Goal: Navigation & Orientation: Find specific page/section

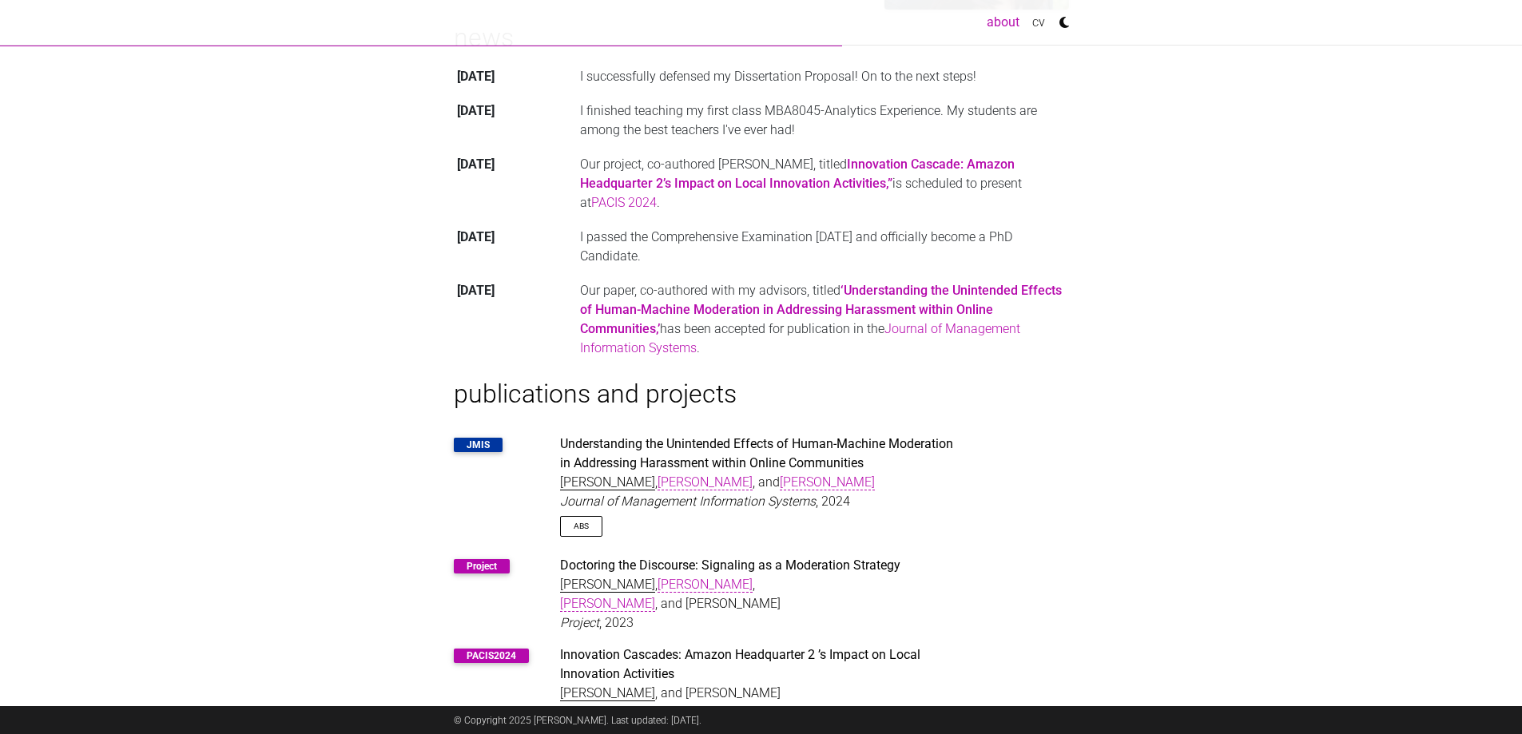
scroll to position [400, 0]
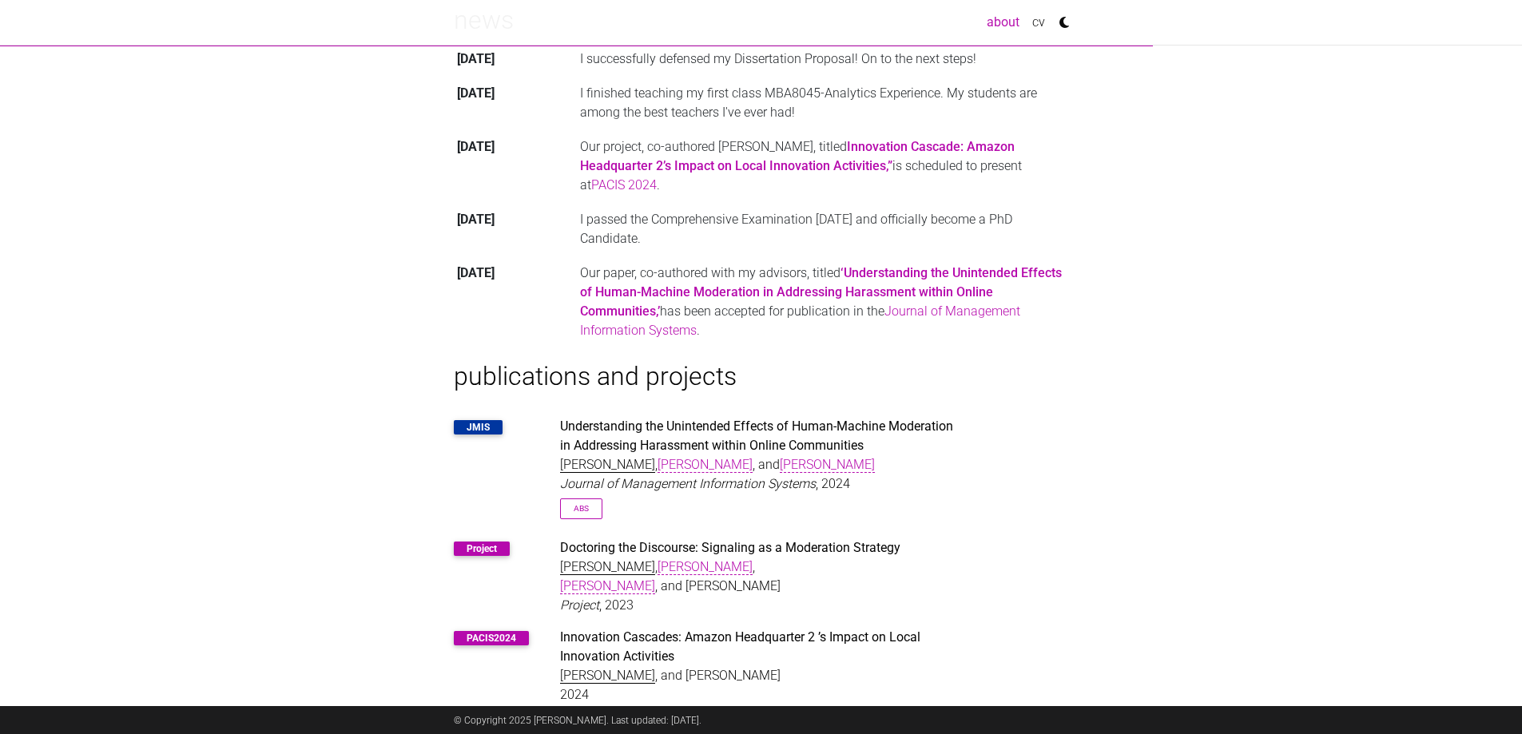
click at [577, 516] on link "Abs" at bounding box center [581, 509] width 42 height 20
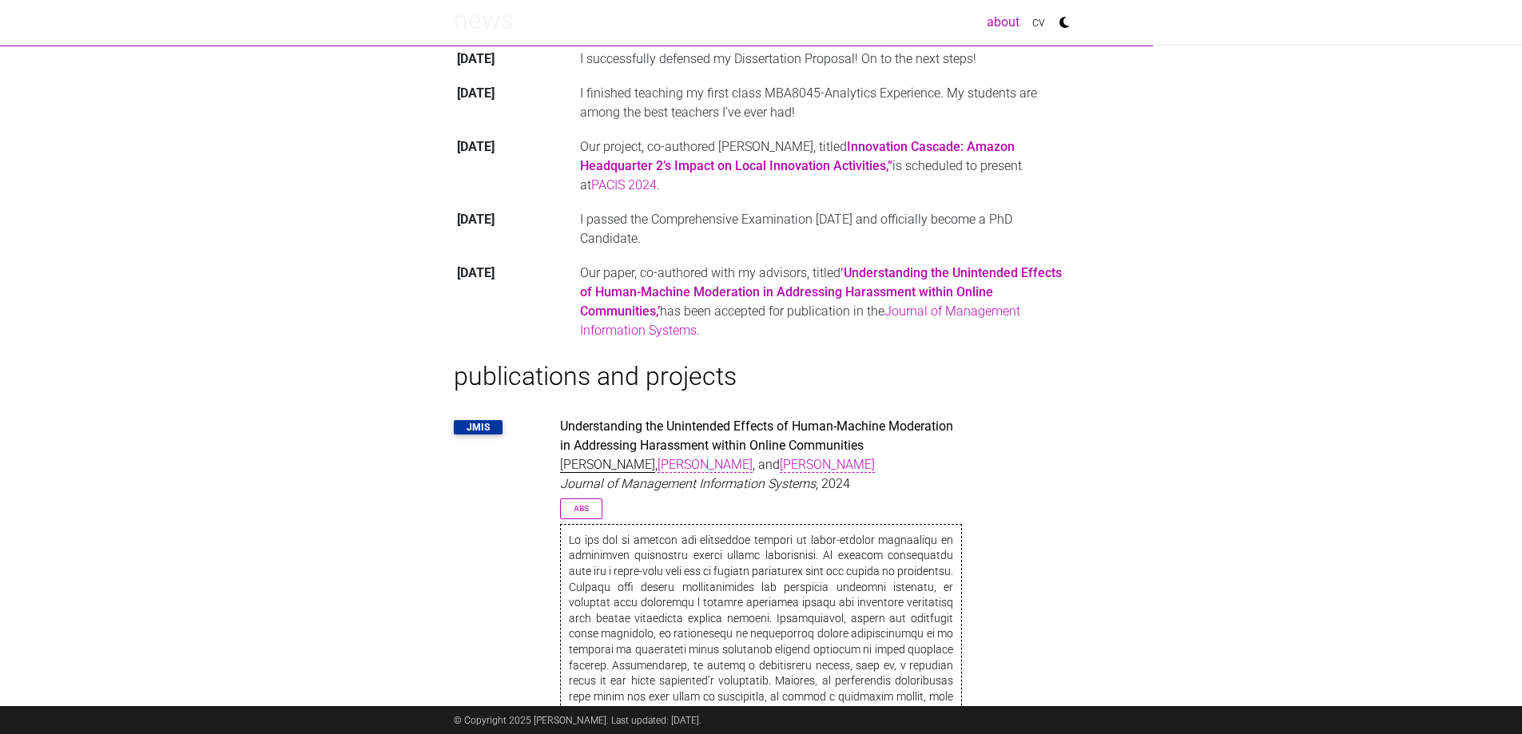
click at [596, 503] on link "Abs" at bounding box center [581, 509] width 42 height 20
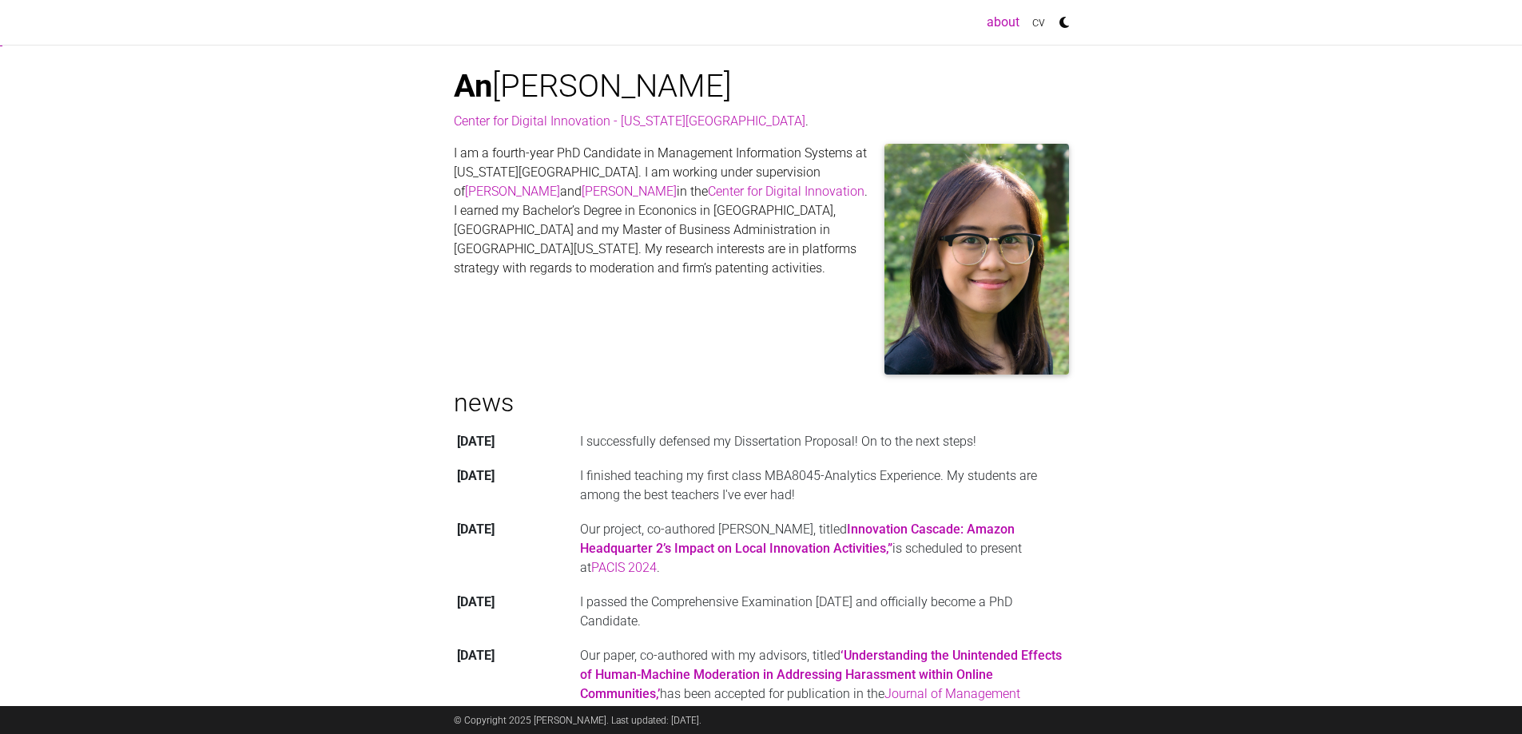
scroll to position [0, 0]
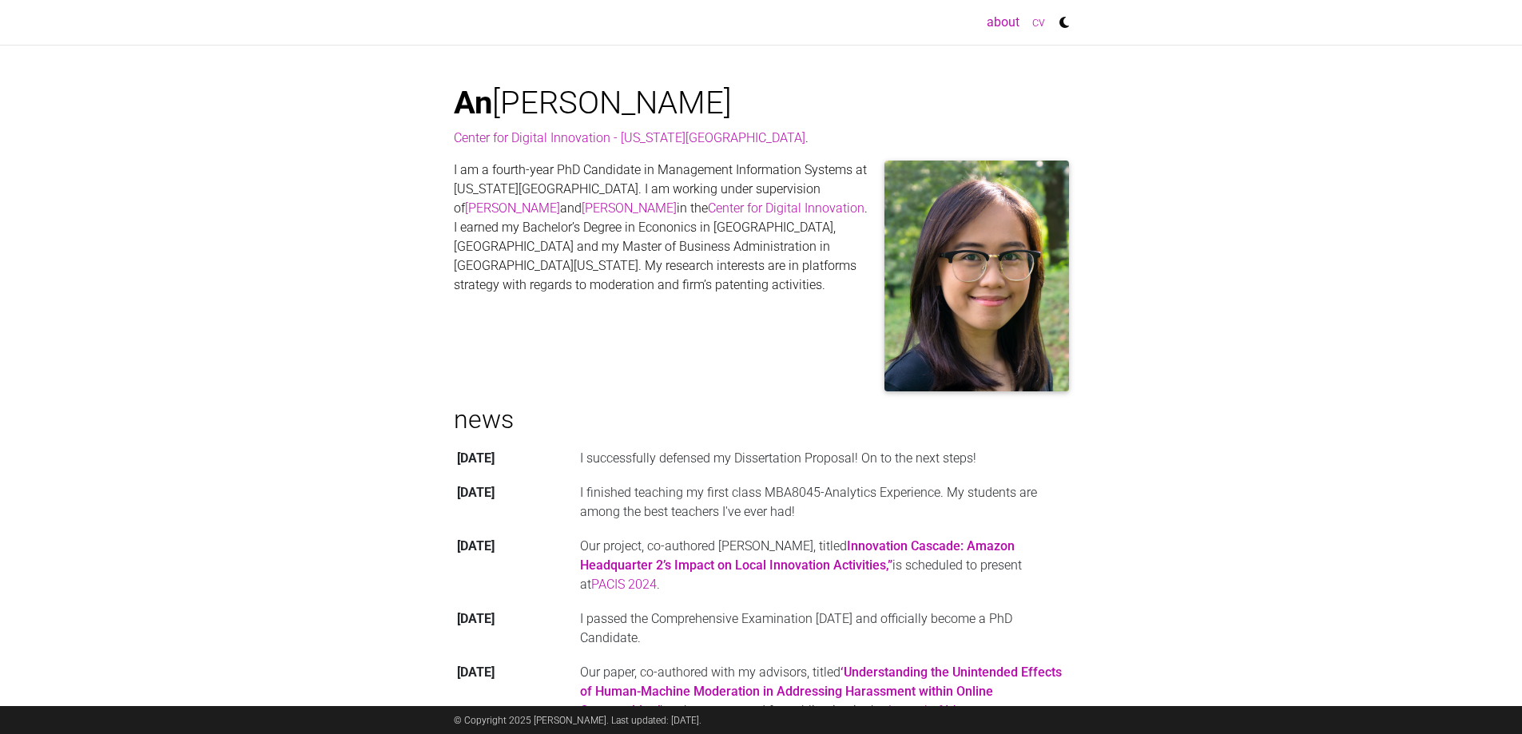
click at [1036, 27] on link "cv" at bounding box center [1039, 22] width 26 height 32
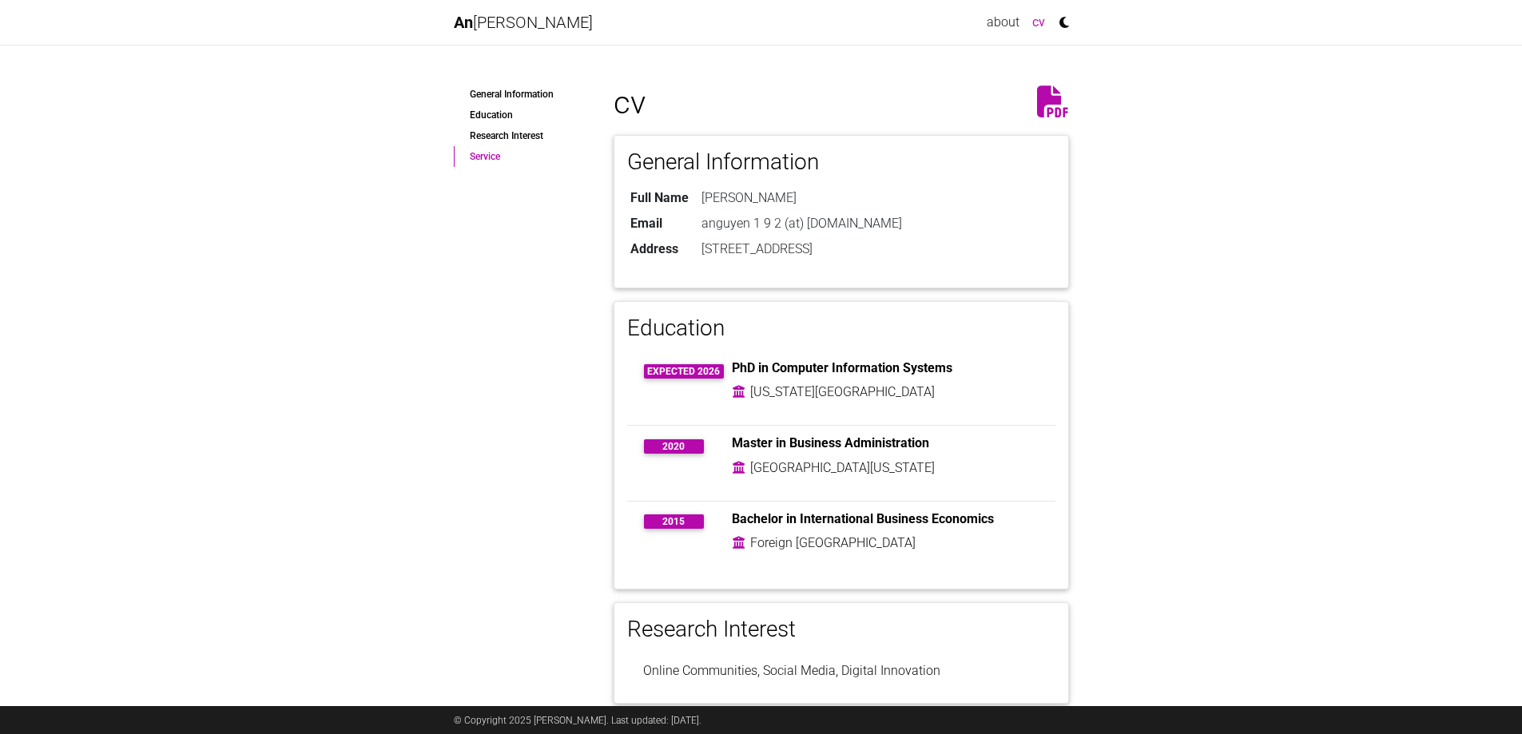
click at [503, 149] on link "Service" at bounding box center [522, 156] width 136 height 21
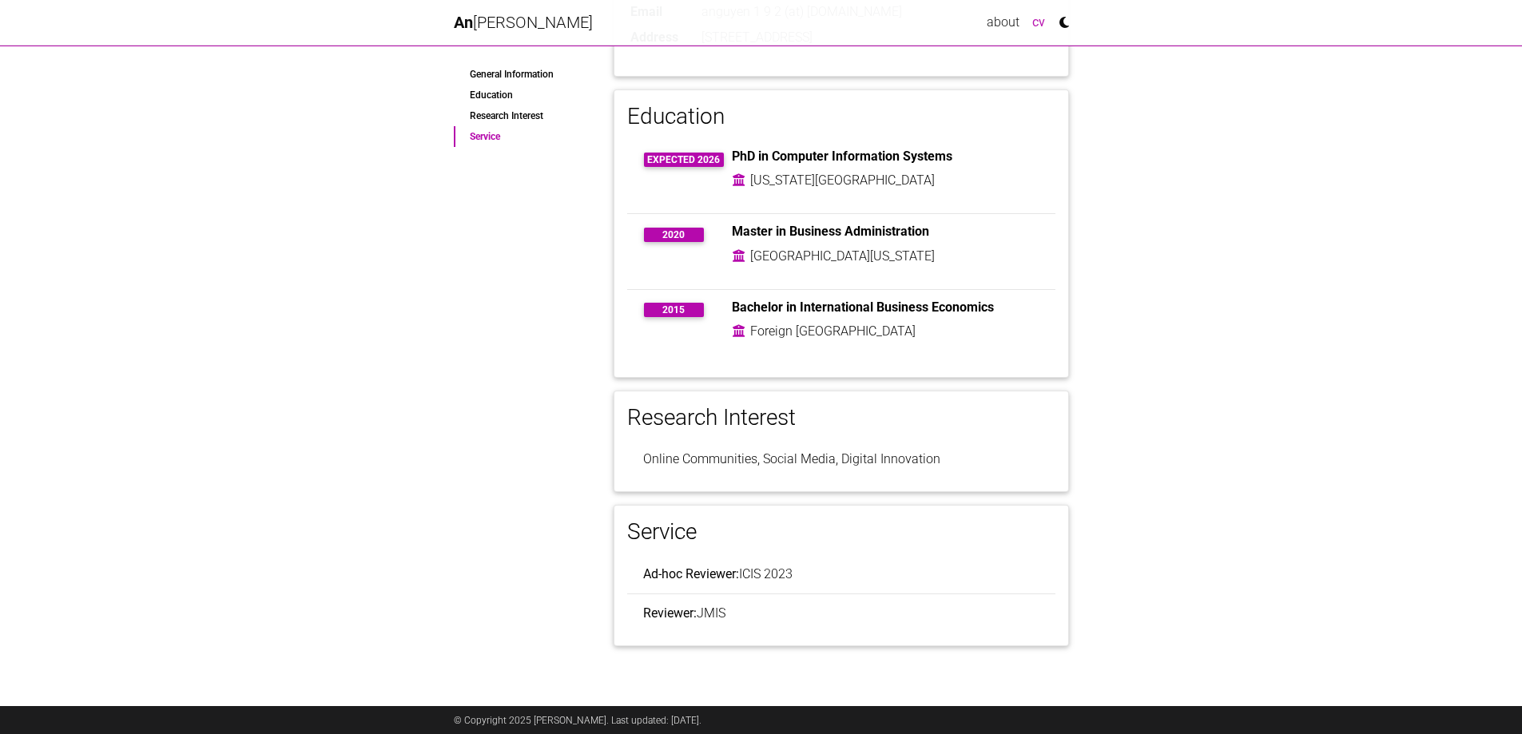
click at [505, 135] on link "Service" at bounding box center [522, 136] width 136 height 21
click at [503, 109] on link "Research Interest" at bounding box center [522, 115] width 136 height 21
click at [497, 96] on link "Education" at bounding box center [522, 95] width 136 height 21
click at [501, 76] on link "General Information" at bounding box center [522, 74] width 136 height 21
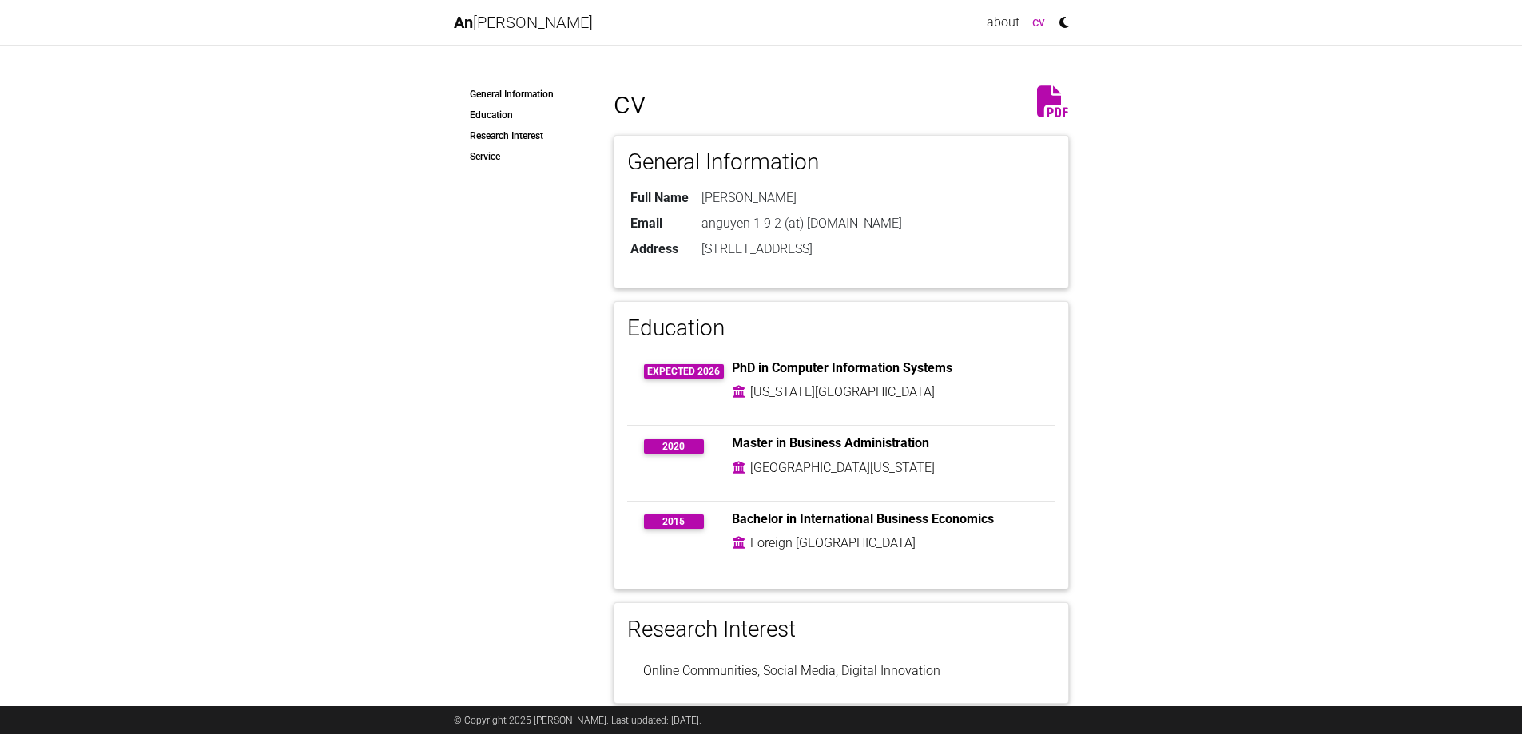
click at [1054, 94] on icon at bounding box center [1053, 102] width 32 height 32
